Goal: Complete application form

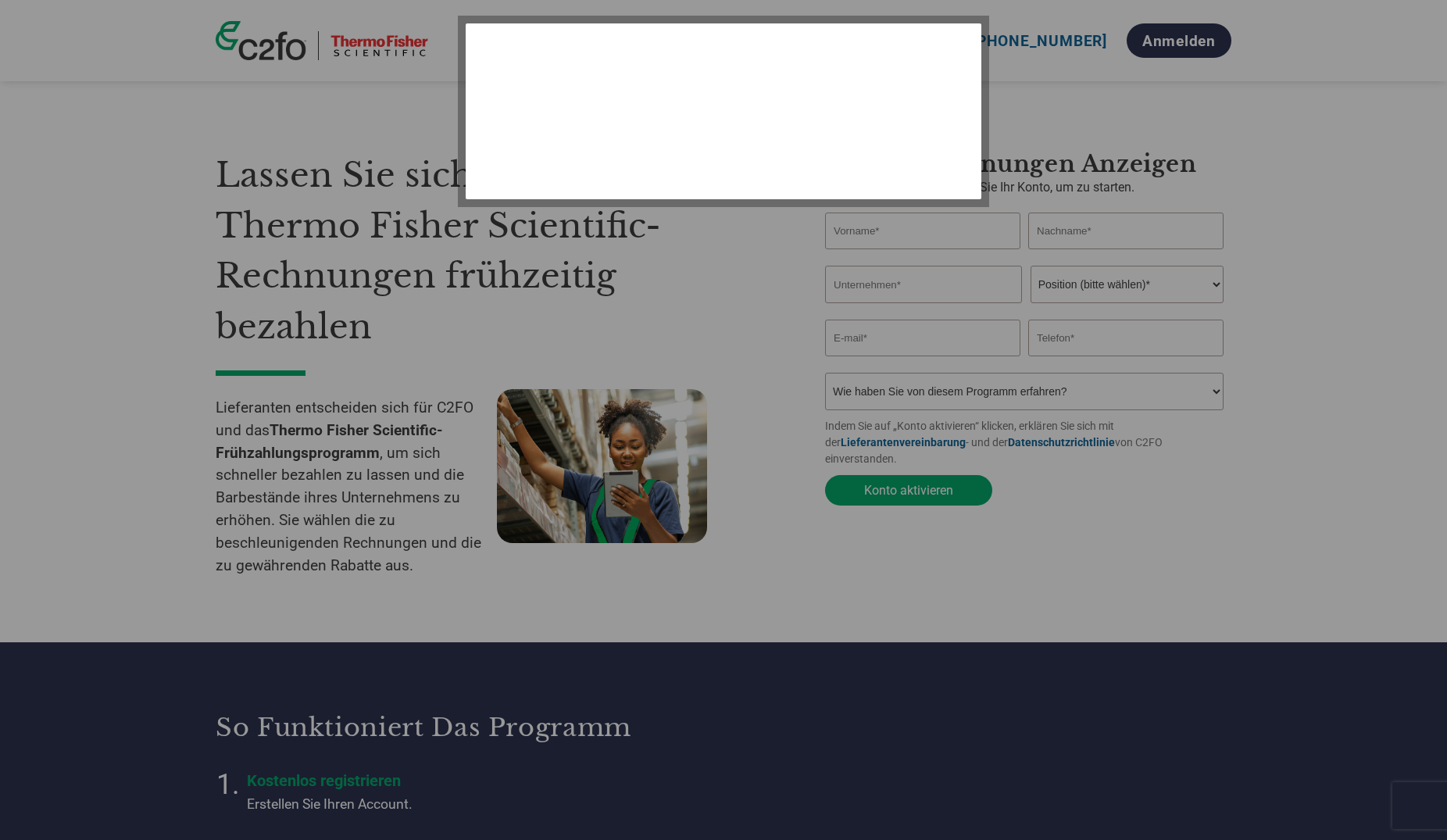
select select "de"
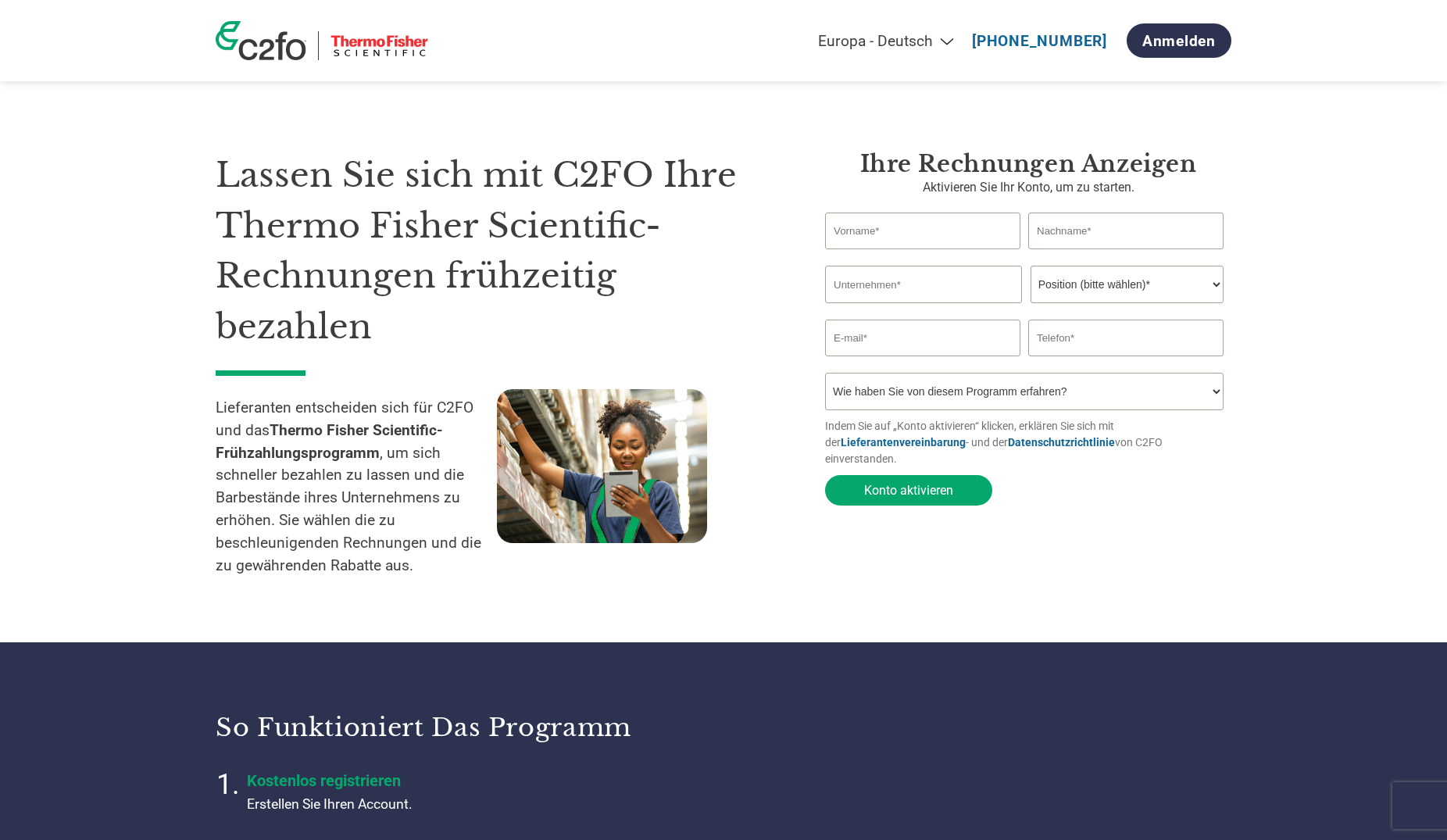
click at [911, 232] on input "text" at bounding box center [923, 231] width 195 height 37
type input "Anne"
type input "Weber"
type input "Quasaar GmbH"
type input "a.weber@quasaar.de"
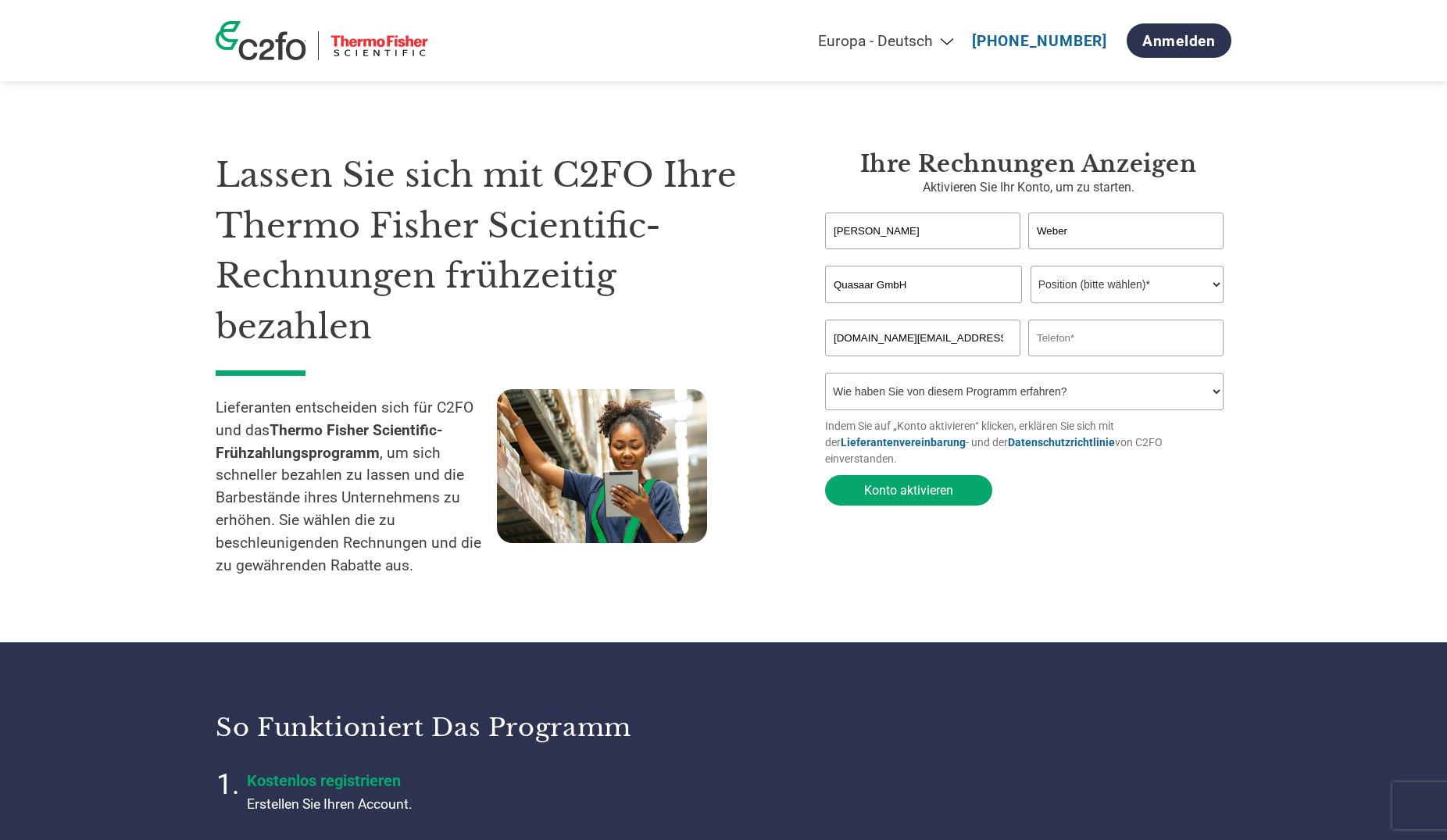
type input "0682681896219"
click at [1031, 266] on select "Position (bitte wählen)* Finanzvorstand Finanzkontrolleur Kreditmanager Finanzc…" at bounding box center [1128, 285] width 193 height 38
select select "ACCOUNTING"
click option "Buchhaltung" at bounding box center [0, 0] width 0 height 0
click at [1140, 349] on input "0682681896219" at bounding box center [1126, 337] width 195 height 37
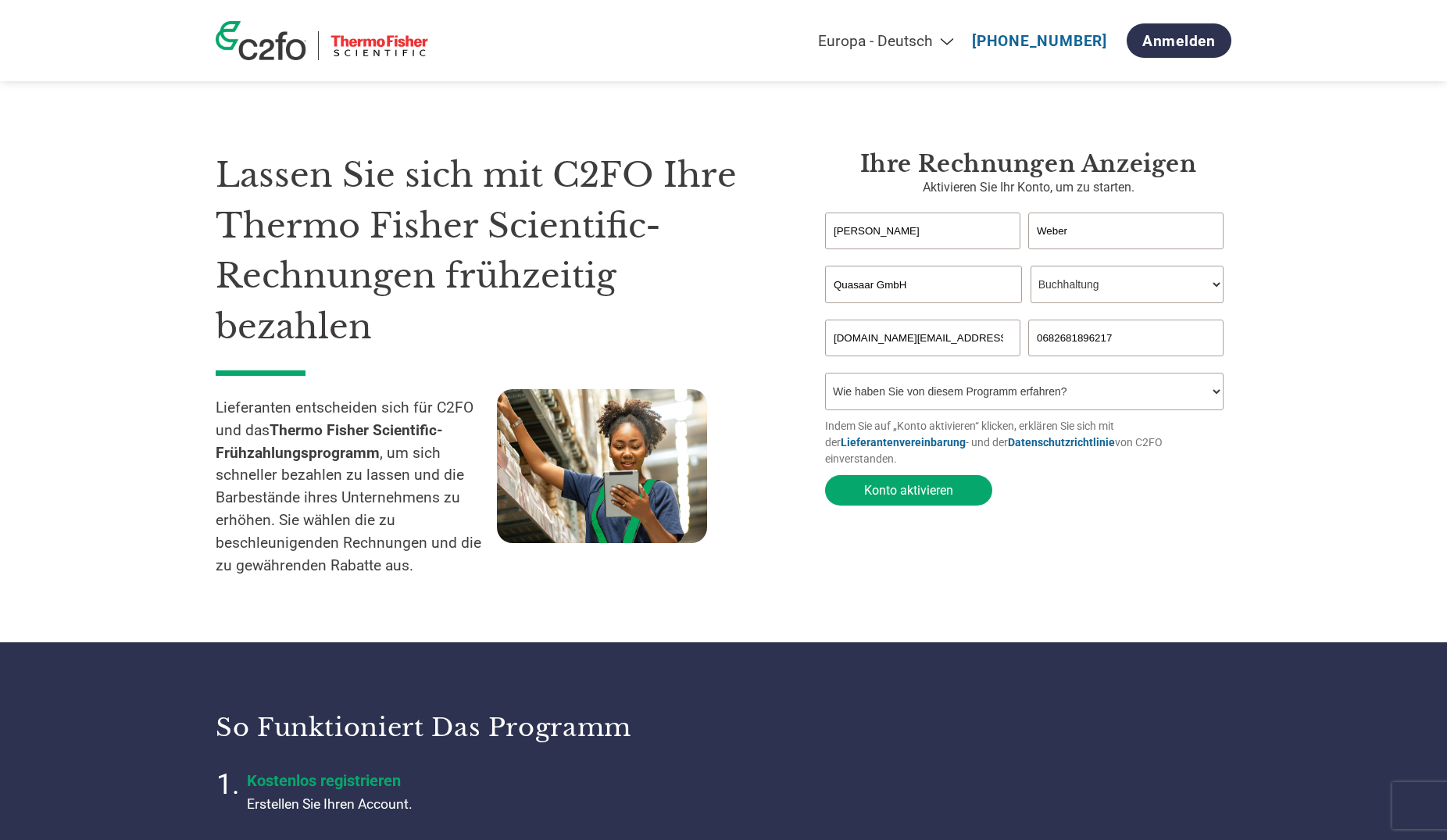
type input "0682681896217"
click at [825, 373] on select "Wie haben Sie von diesem Programm erfahren? Ich habe einen Brief erhalten E-Mai…" at bounding box center [1024, 392] width 398 height 38
select select "Email"
click option "E-Mail" at bounding box center [0, 0] width 0 height 0
click at [864, 476] on button "Konto aktivieren" at bounding box center [909, 490] width 167 height 31
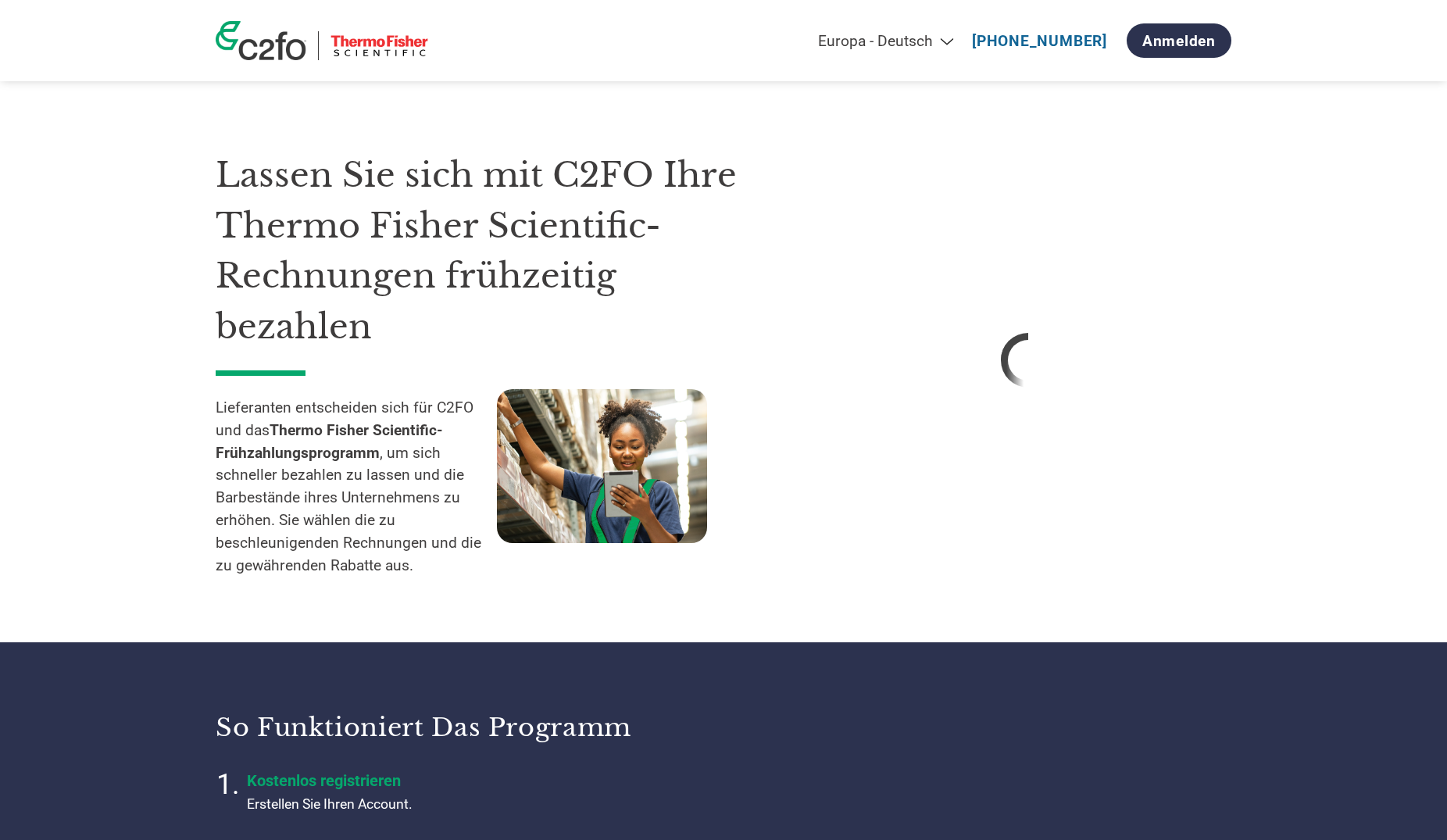
select select "de"
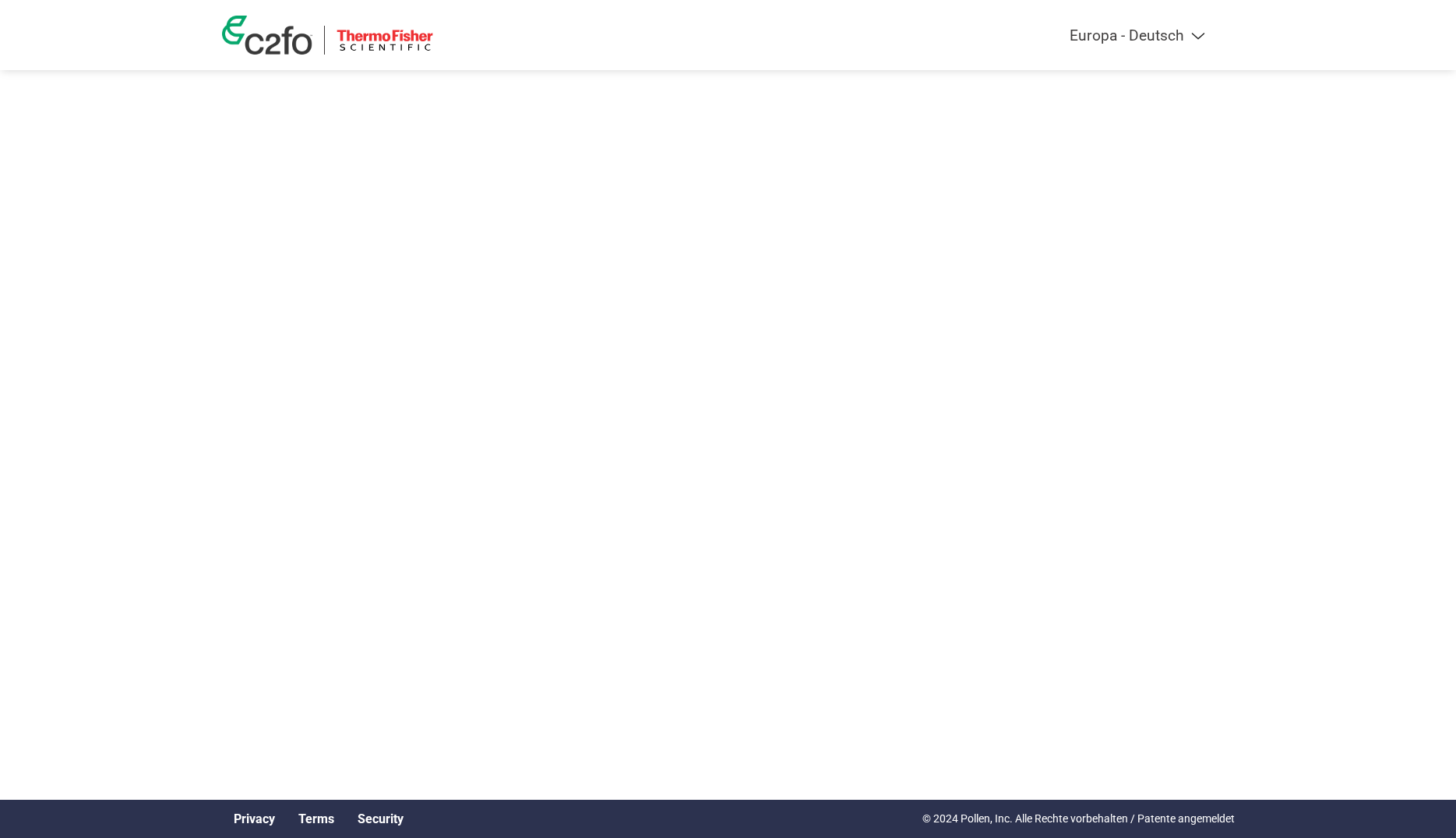
select select "de"
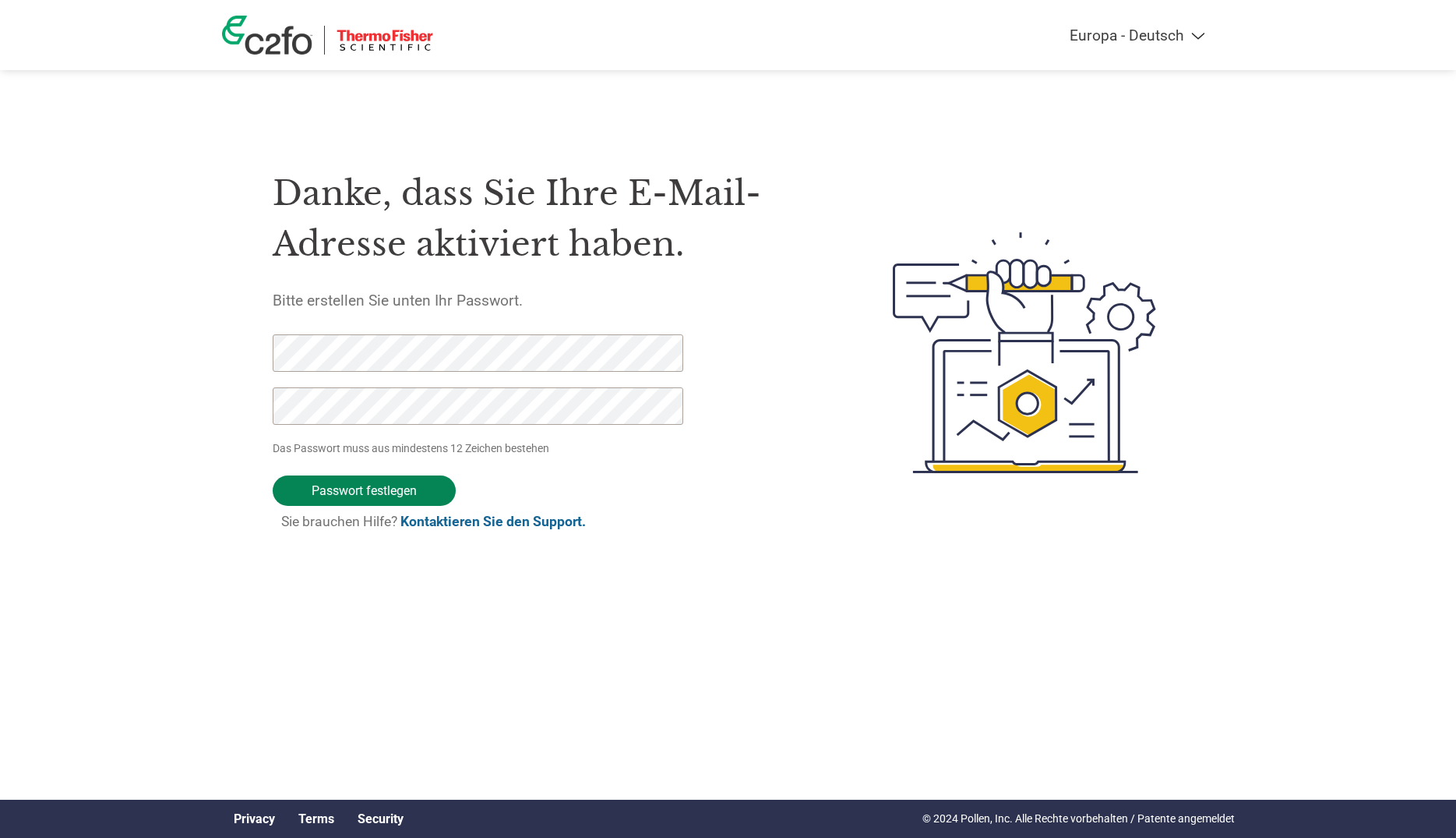
click at [336, 490] on input "Passwort festlegen" at bounding box center [364, 490] width 184 height 31
